Goal: Task Accomplishment & Management: Manage account settings

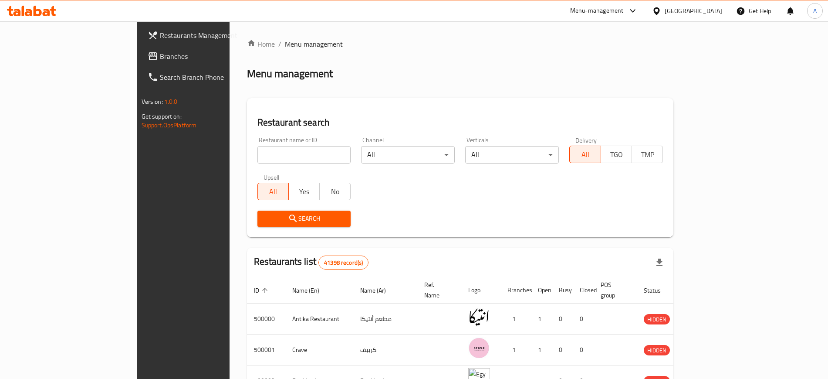
click at [284, 148] on input "search" at bounding box center [305, 154] width 94 height 17
paste input "630432"
type input "630432"
click button "Search" at bounding box center [305, 218] width 94 height 16
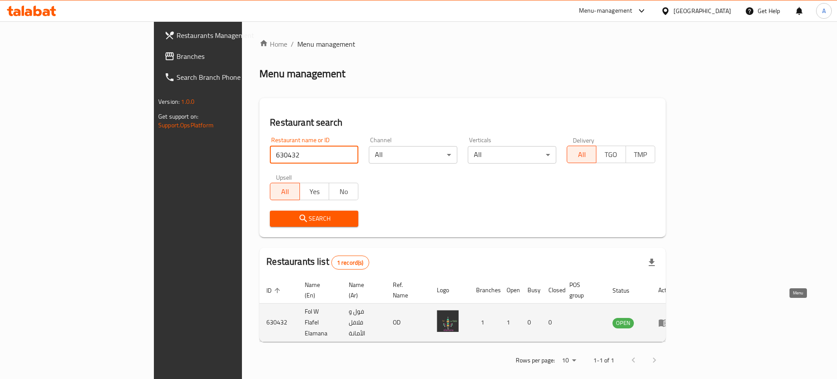
click at [668, 317] on icon "enhanced table" at bounding box center [663, 322] width 10 height 10
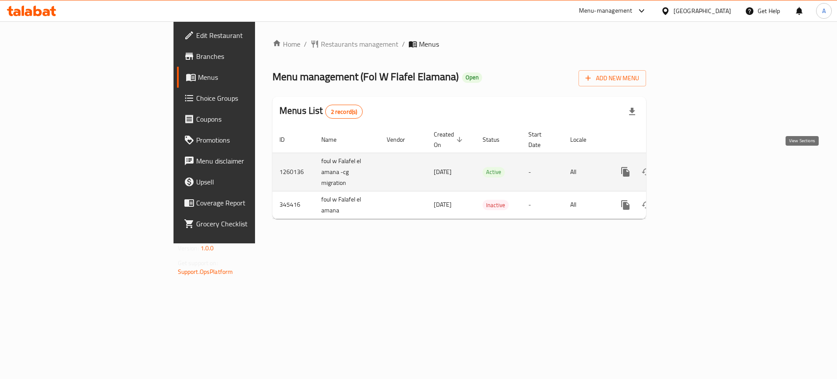
click at [698, 161] on link "enhanced table" at bounding box center [688, 171] width 21 height 21
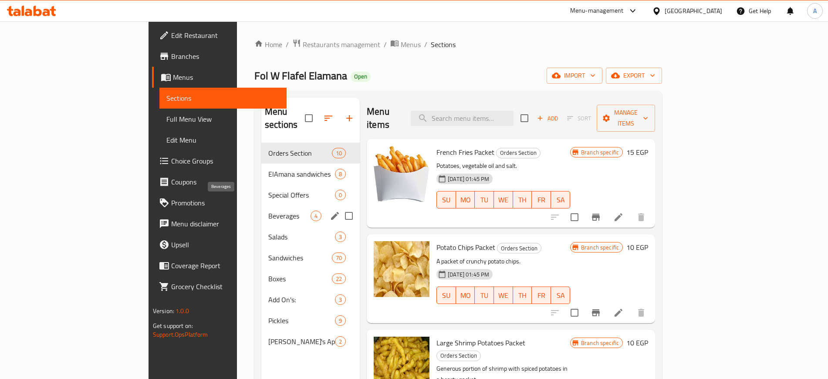
click at [268, 210] on span "Beverages" at bounding box center [289, 215] width 42 height 10
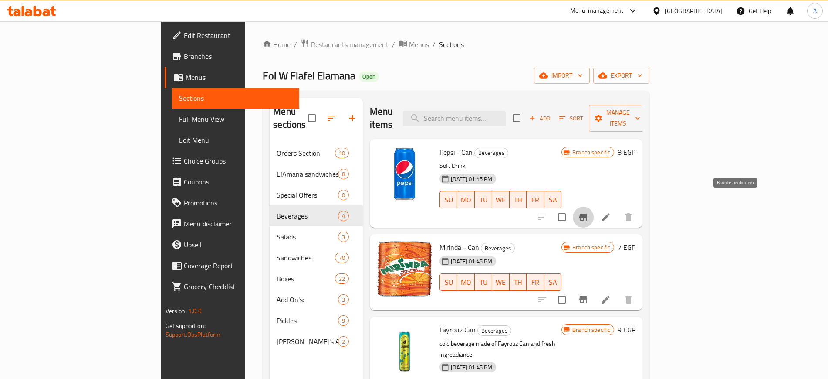
click at [589, 212] on icon "Branch-specific-item" at bounding box center [583, 217] width 10 height 10
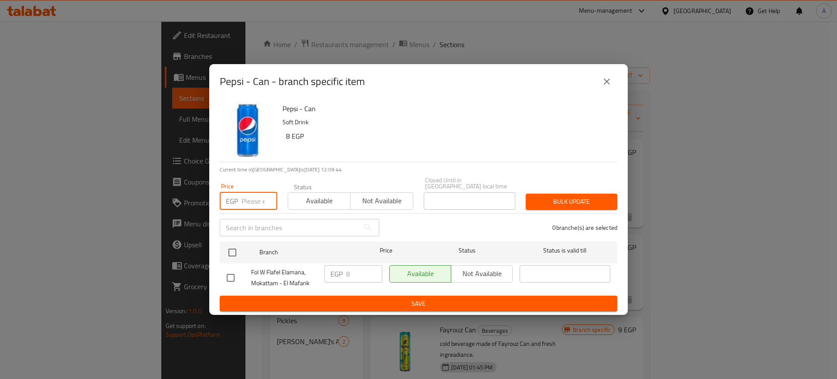
click at [249, 198] on input "number" at bounding box center [259, 200] width 36 height 17
type input "25"
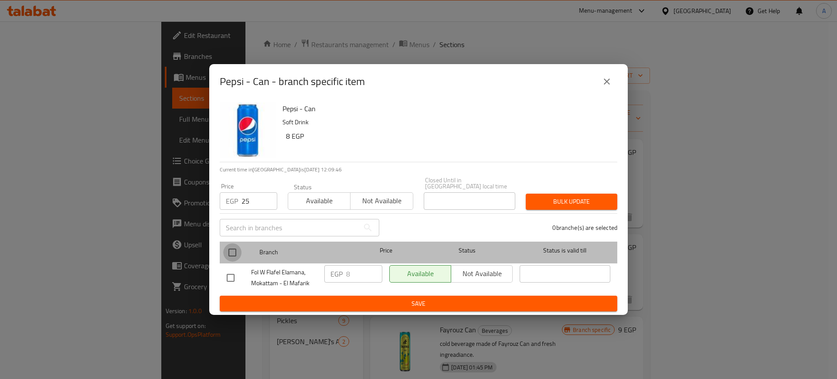
click at [230, 248] on input "checkbox" at bounding box center [232, 252] width 18 height 18
checkbox input "true"
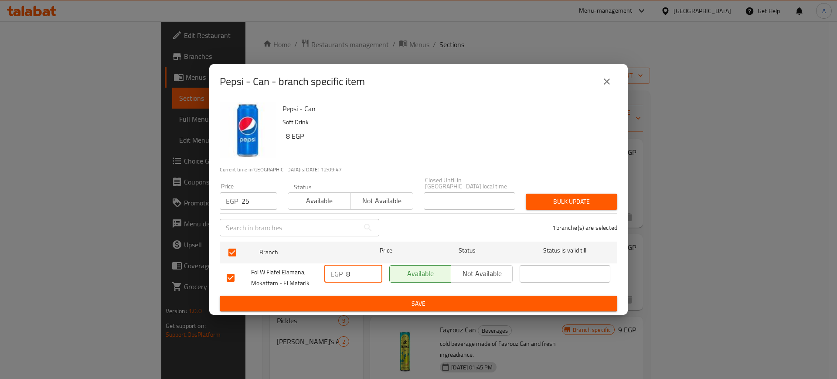
drag, startPoint x: 354, startPoint y: 273, endPoint x: 346, endPoint y: 275, distance: 8.1
click at [346, 275] on input "8" at bounding box center [364, 273] width 36 height 17
type input "25"
click at [359, 298] on span "Save" at bounding box center [418, 303] width 383 height 11
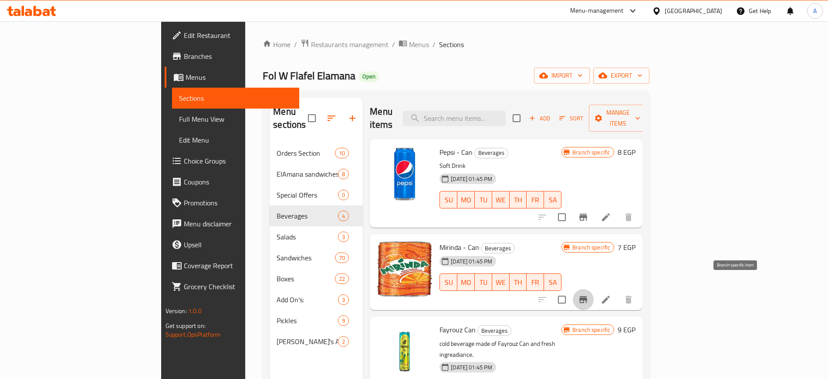
click at [589, 294] on icon "Branch-specific-item" at bounding box center [583, 299] width 10 height 10
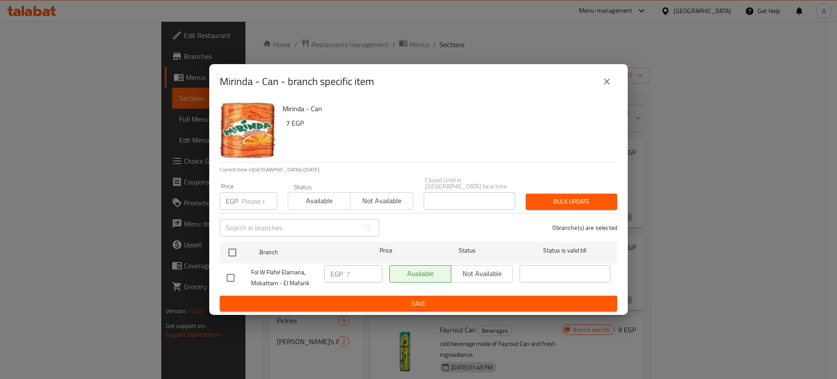
click at [244, 201] on input "number" at bounding box center [259, 200] width 36 height 17
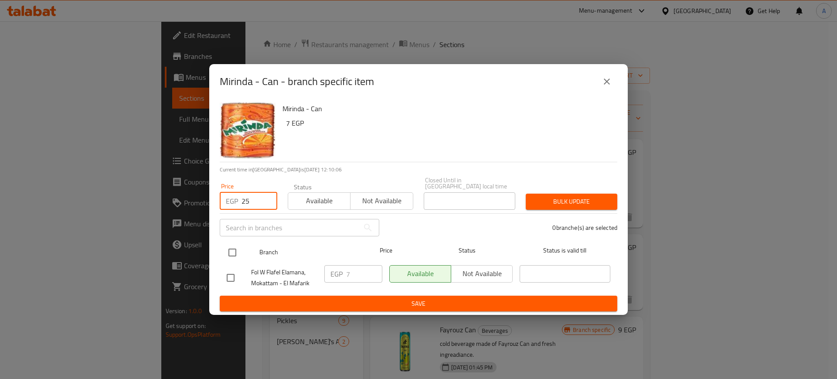
type input "25"
click at [234, 246] on input "checkbox" at bounding box center [232, 252] width 18 height 18
checkbox input "true"
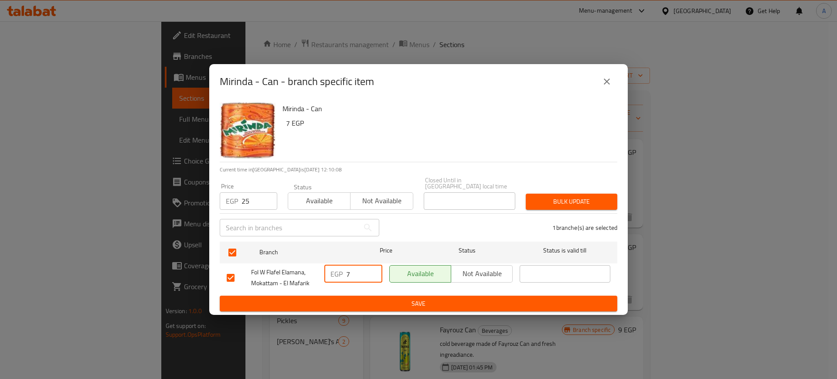
drag, startPoint x: 351, startPoint y: 272, endPoint x: 346, endPoint y: 275, distance: 5.5
click at [346, 275] on input "7" at bounding box center [364, 273] width 36 height 17
type input "20"
drag, startPoint x: 259, startPoint y: 192, endPoint x: 243, endPoint y: 201, distance: 18.5
click at [243, 201] on input "25" at bounding box center [259, 200] width 36 height 17
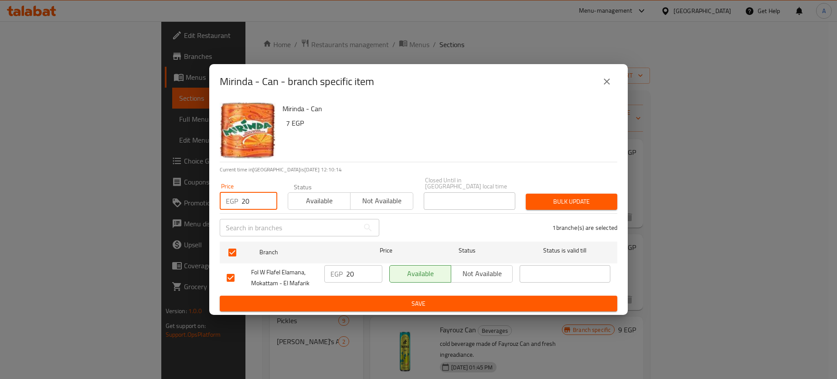
type input "20"
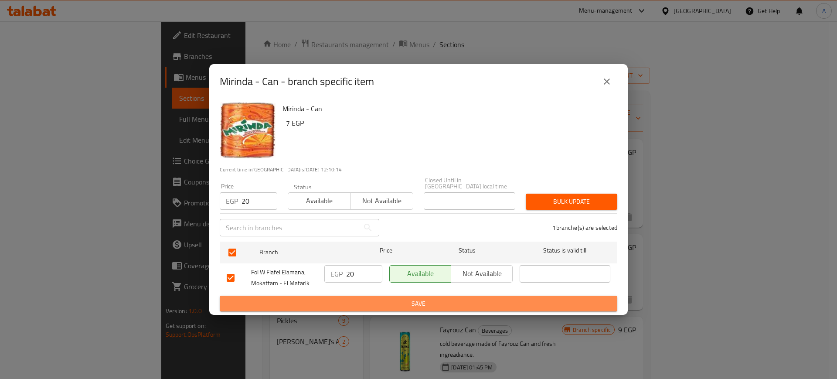
click at [359, 300] on span "Save" at bounding box center [418, 303] width 383 height 11
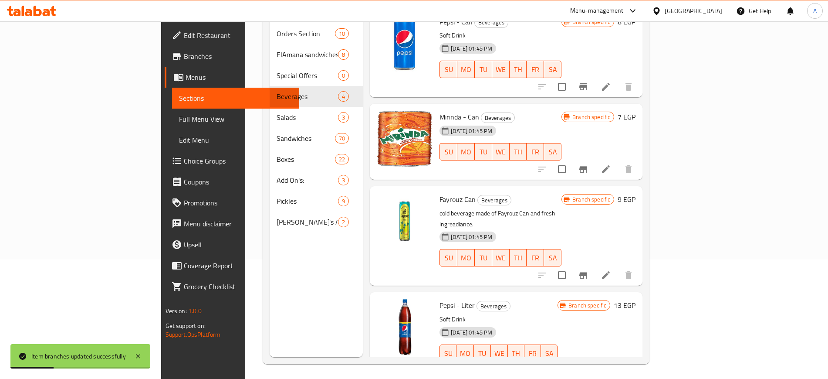
scroll to position [122, 0]
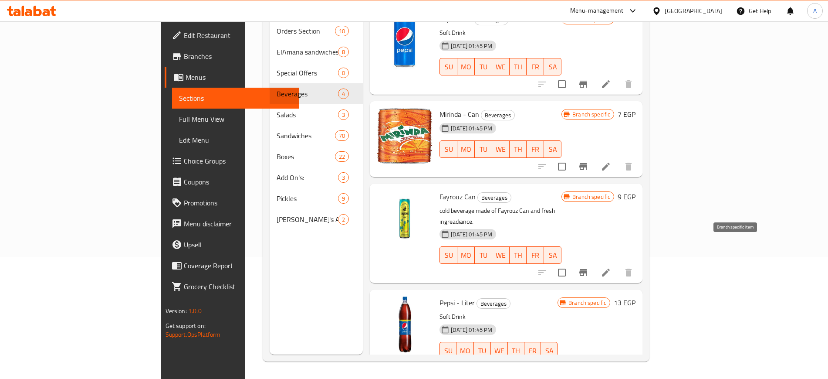
click at [587, 269] on icon "Branch-specific-item" at bounding box center [584, 272] width 8 height 7
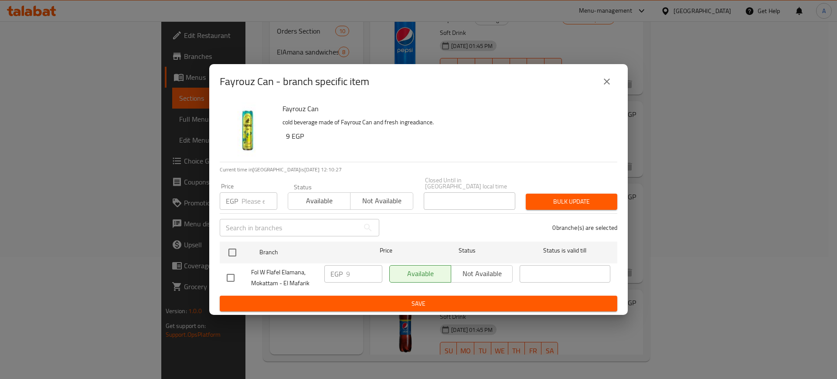
click at [254, 194] on input "number" at bounding box center [259, 200] width 36 height 17
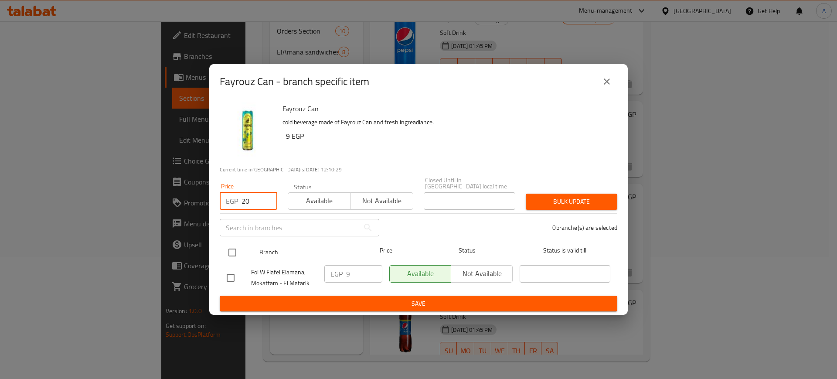
type input "20"
click at [230, 248] on input "checkbox" at bounding box center [232, 252] width 18 height 18
checkbox input "true"
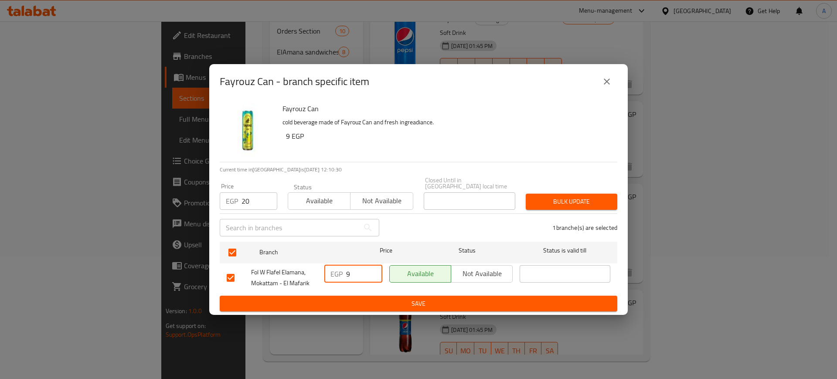
drag, startPoint x: 353, startPoint y: 271, endPoint x: 336, endPoint y: 273, distance: 16.3
click at [336, 273] on div "EGP 9 ​" at bounding box center [353, 273] width 58 height 17
type input "20"
click at [358, 298] on span "Save" at bounding box center [418, 303] width 383 height 11
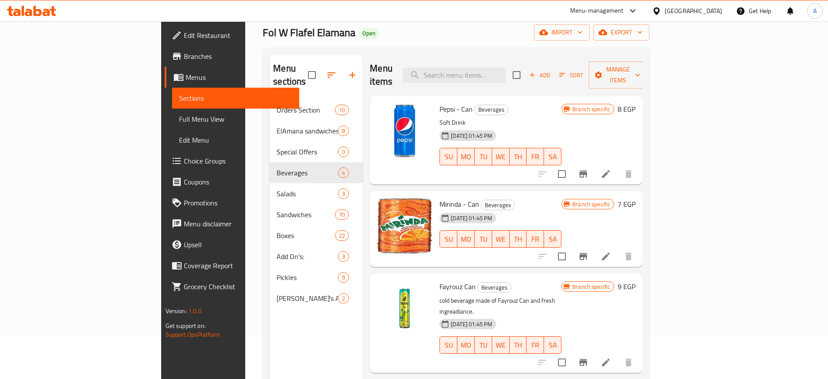
scroll to position [0, 0]
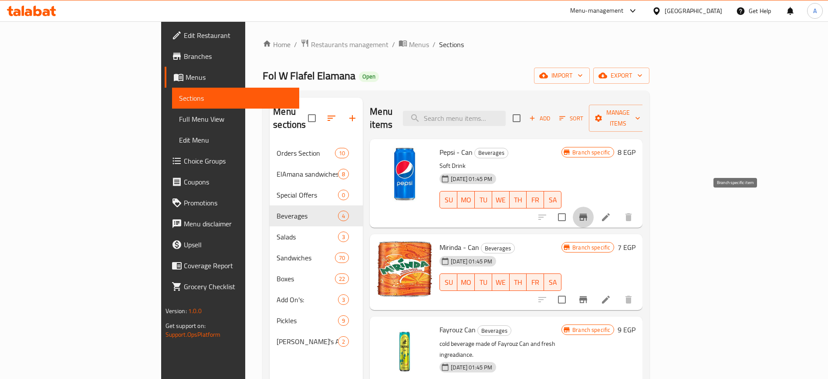
click at [589, 212] on icon "Branch-specific-item" at bounding box center [583, 217] width 10 height 10
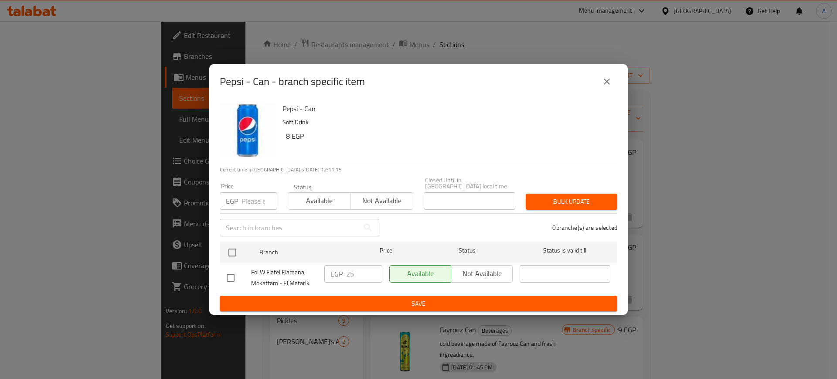
click at [241, 201] on div "EGP Price" at bounding box center [249, 200] width 58 height 17
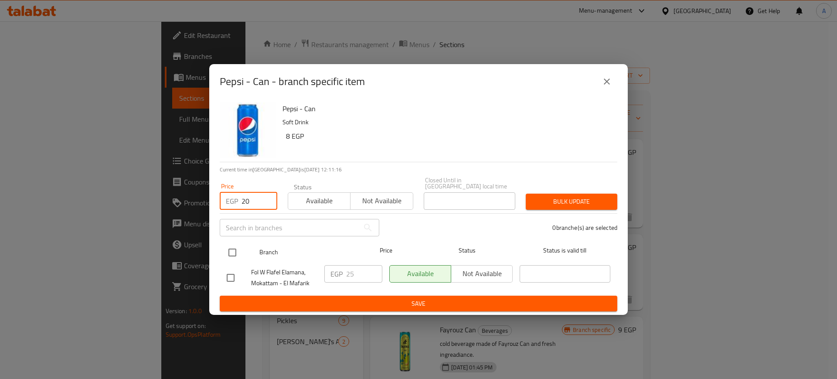
type input "20"
click at [233, 249] on input "checkbox" at bounding box center [232, 252] width 18 height 18
checkbox input "true"
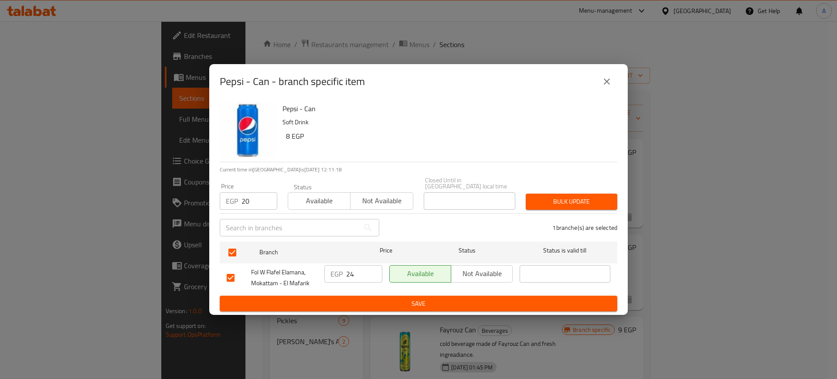
click at [373, 275] on input "24" at bounding box center [364, 273] width 36 height 17
click at [373, 275] on input "23" at bounding box center [364, 273] width 36 height 17
click at [373, 275] on input "22" at bounding box center [364, 273] width 36 height 17
click at [373, 275] on input "21" at bounding box center [364, 273] width 36 height 17
type input "20"
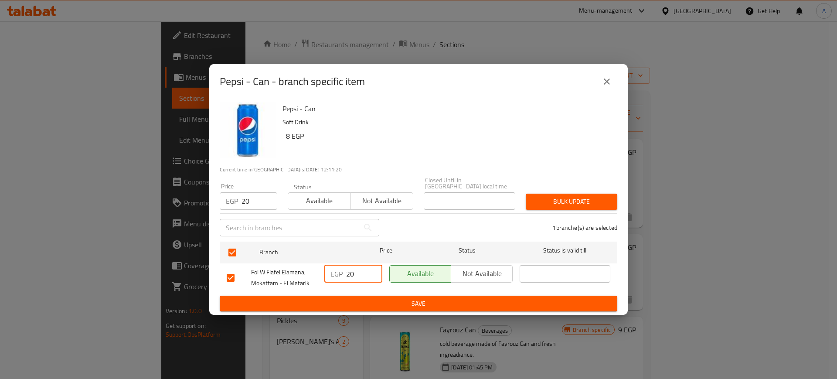
click at [373, 275] on input "20" at bounding box center [364, 273] width 36 height 17
click at [376, 298] on span "Save" at bounding box center [418, 303] width 383 height 11
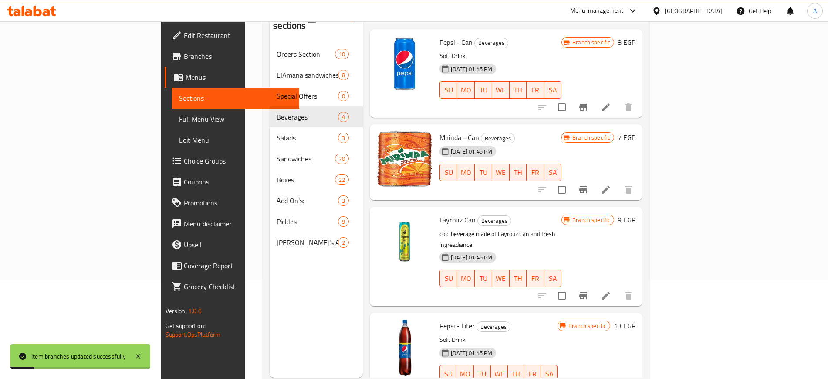
scroll to position [122, 0]
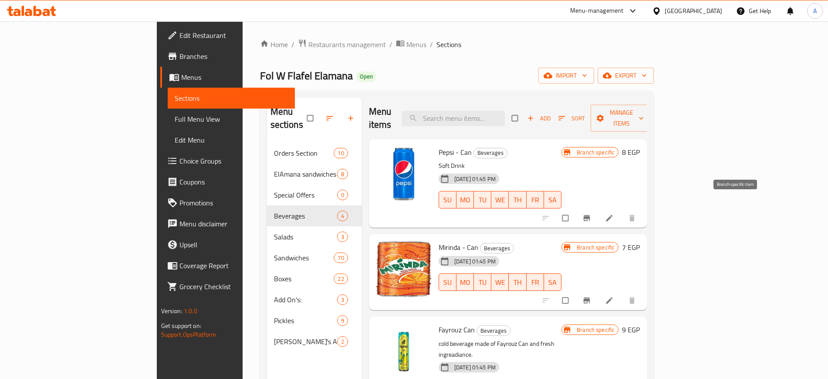
click at [591, 214] on icon "Branch-specific-item" at bounding box center [587, 218] width 9 height 9
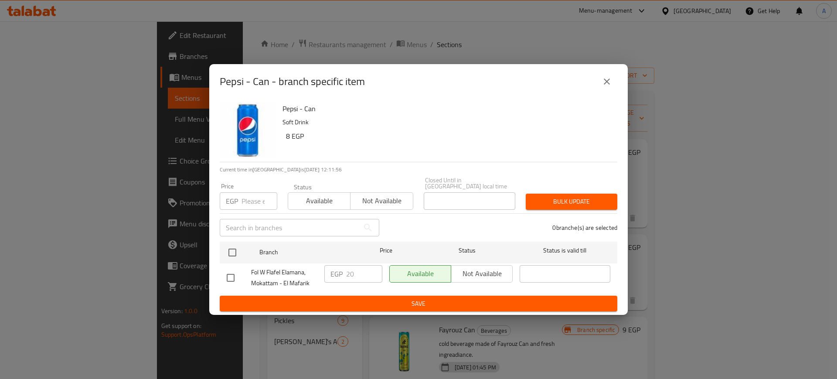
click at [613, 83] on button "close" at bounding box center [606, 81] width 21 height 21
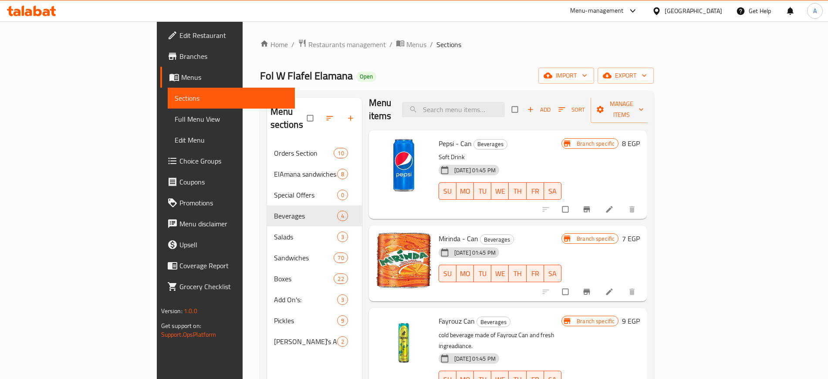
scroll to position [11, 0]
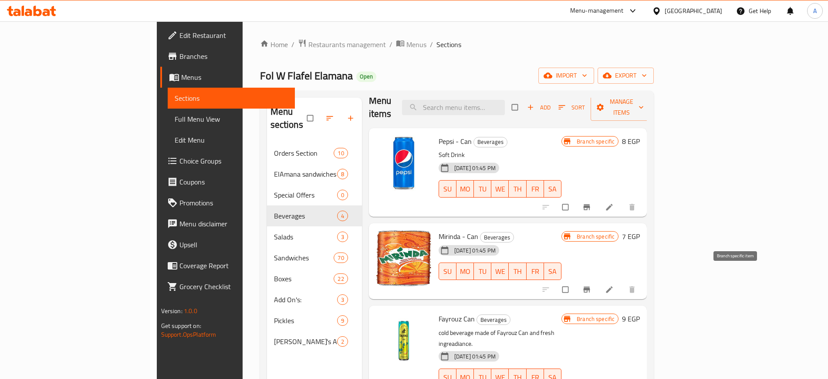
click at [598, 280] on button "Branch-specific-item" at bounding box center [587, 289] width 21 height 19
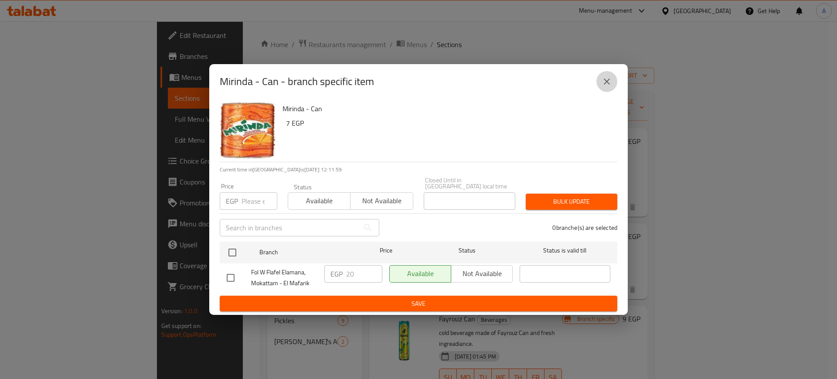
click at [606, 85] on icon "close" at bounding box center [606, 81] width 10 height 10
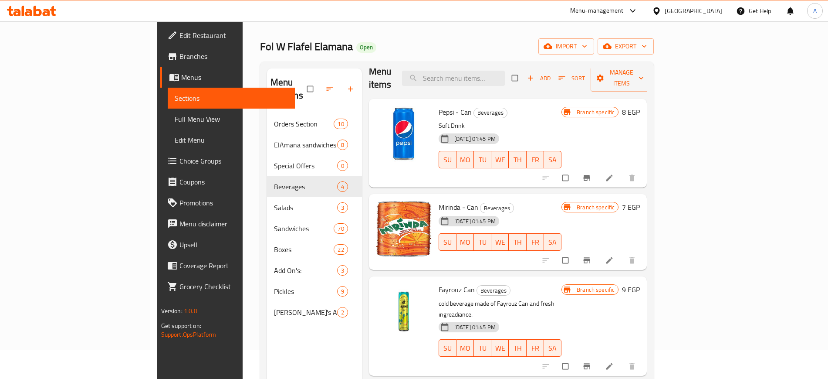
scroll to position [122, 0]
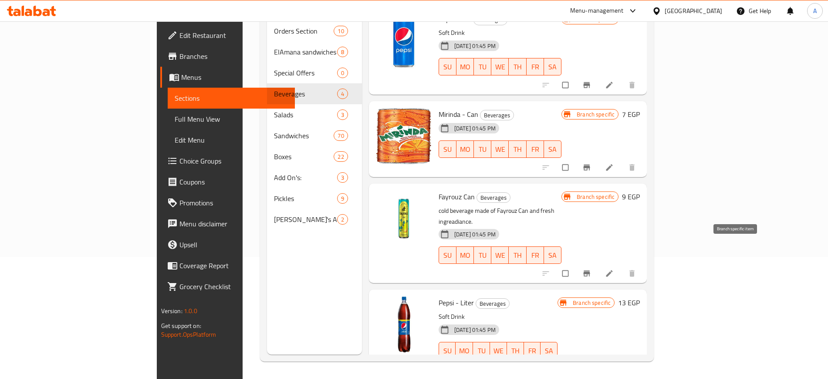
click at [591, 269] on icon "Branch-specific-item" at bounding box center [587, 273] width 9 height 9
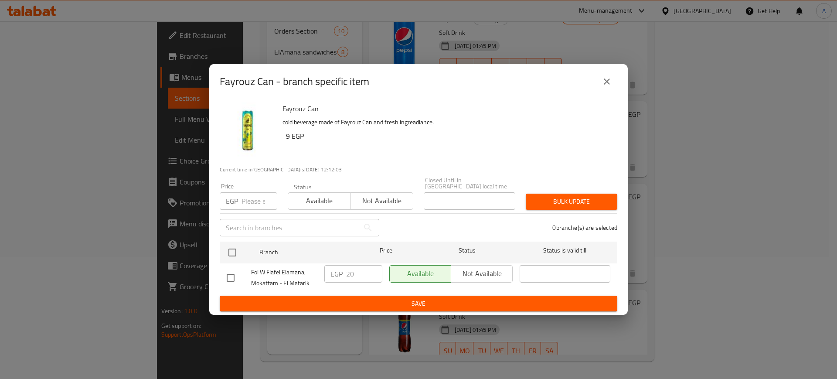
click at [609, 85] on icon "close" at bounding box center [606, 81] width 10 height 10
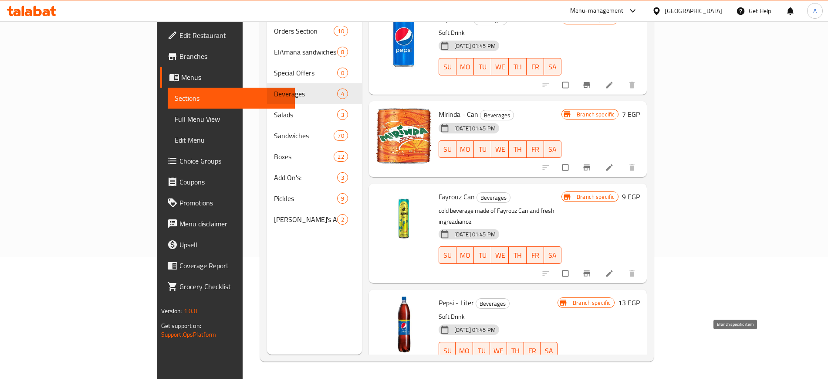
click at [593, 364] on span "Branch-specific-item" at bounding box center [588, 368] width 10 height 9
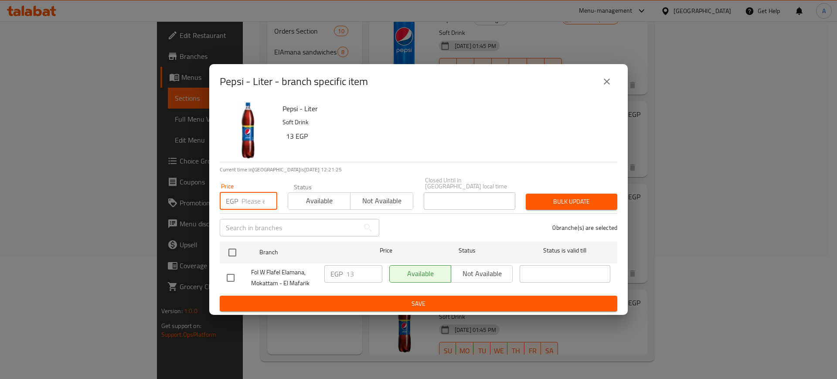
click at [259, 205] on input "number" at bounding box center [259, 200] width 36 height 17
type input "40"
click at [234, 245] on input "checkbox" at bounding box center [232, 252] width 18 height 18
checkbox input "true"
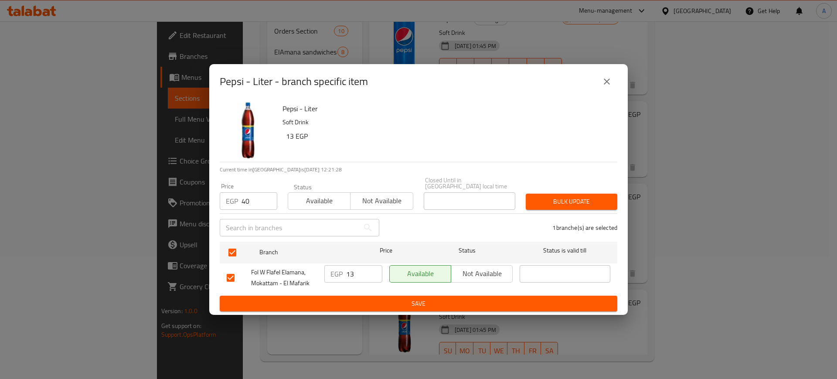
click at [353, 270] on input "13" at bounding box center [364, 273] width 36 height 17
type input "40"
click at [363, 302] on span "Save" at bounding box center [418, 303] width 383 height 11
